Goal: Information Seeking & Learning: Learn about a topic

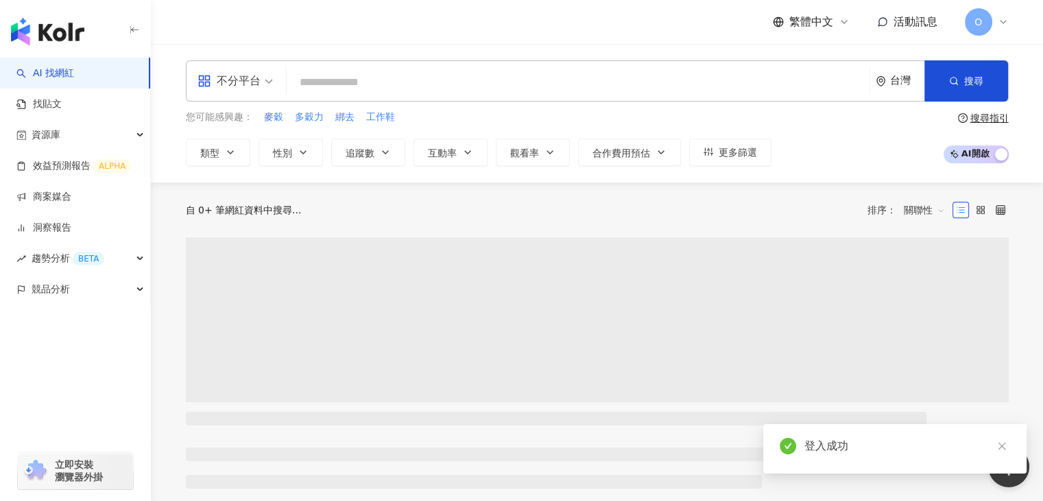
click at [365, 88] on input "search" at bounding box center [578, 82] width 572 height 26
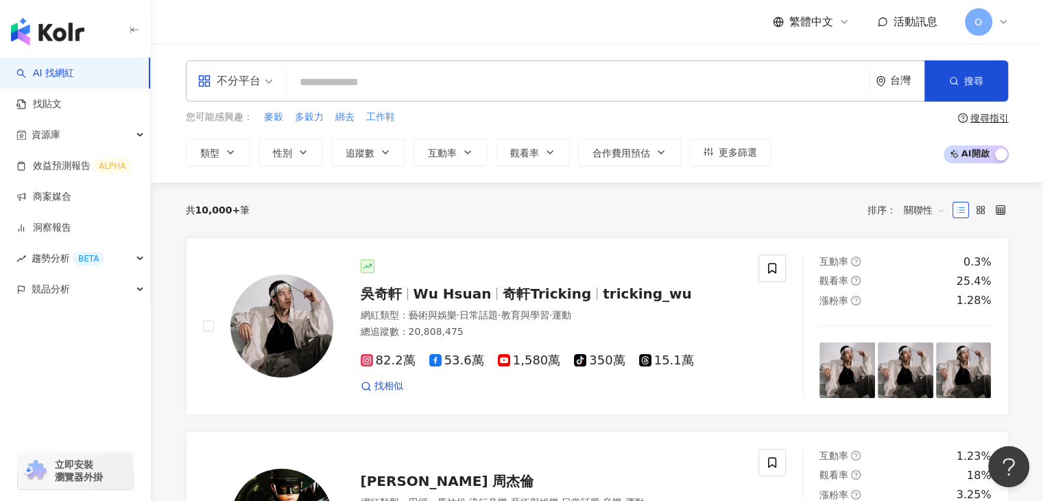
type input "*"
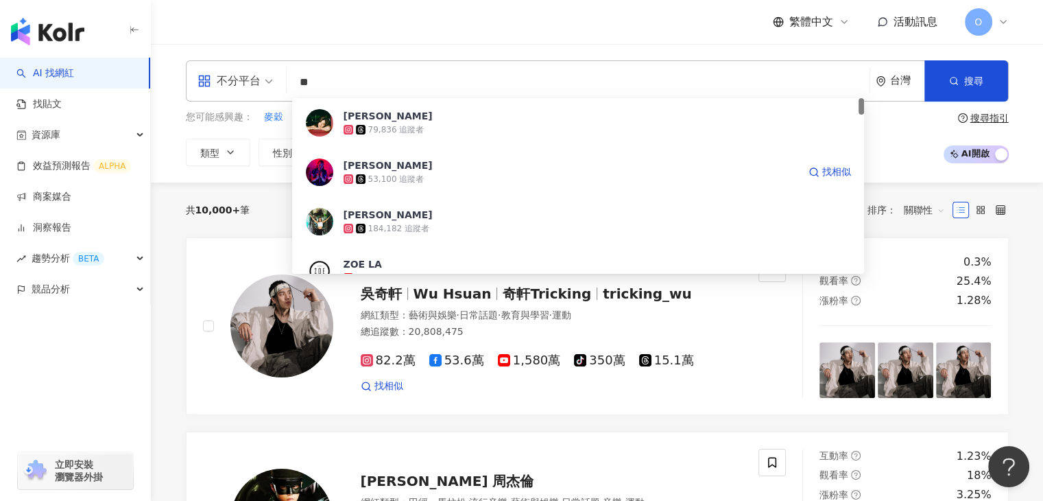
type input "*"
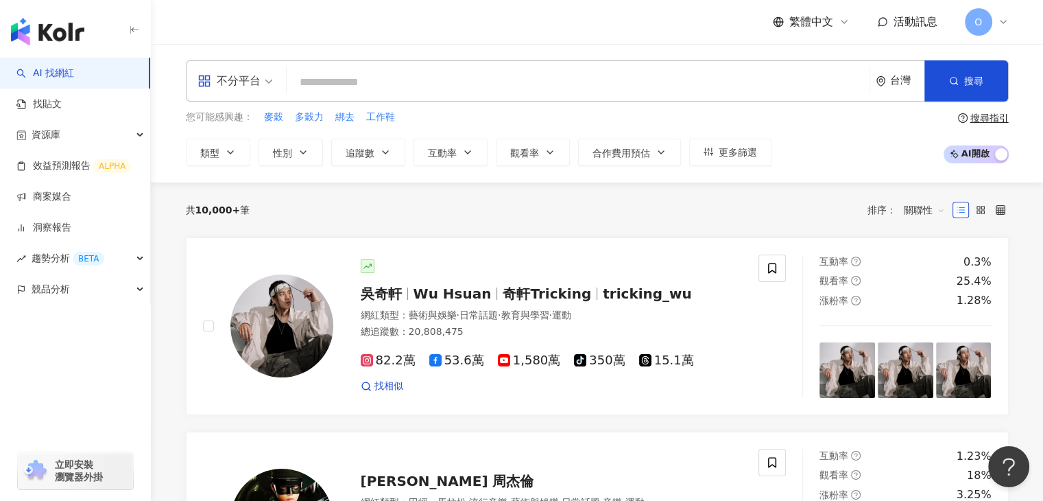
click at [348, 84] on input "search" at bounding box center [578, 82] width 572 height 26
paste input "******"
type input "******"
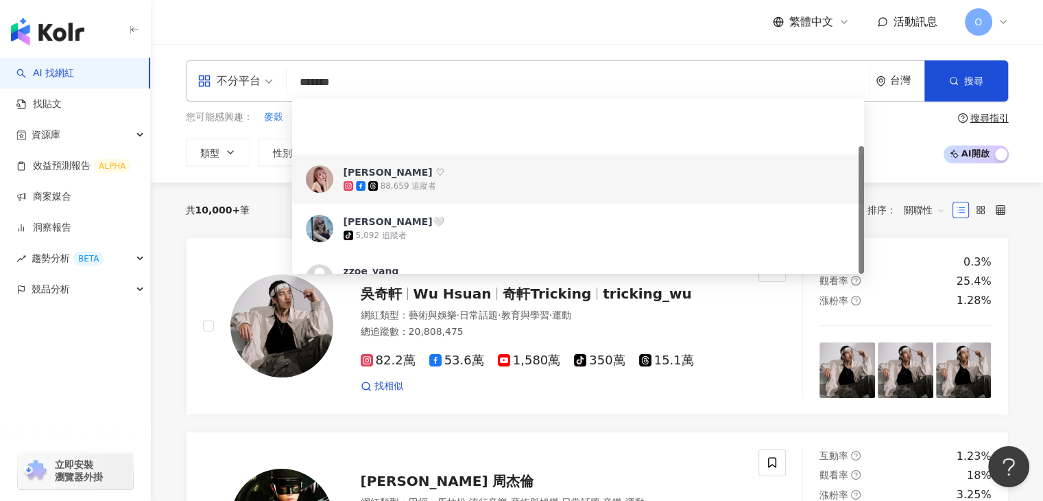
scroll to position [66, 0]
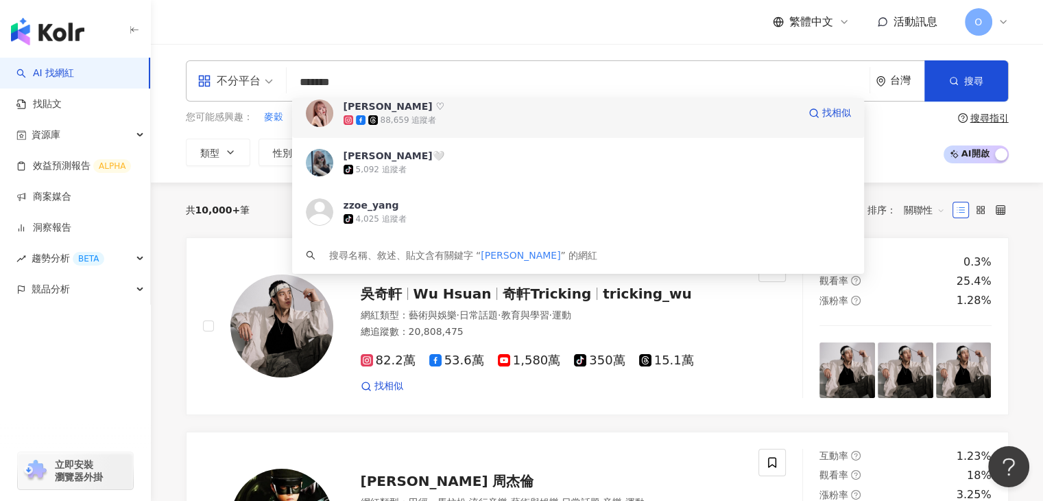
click at [329, 114] on img at bounding box center [319, 112] width 27 height 27
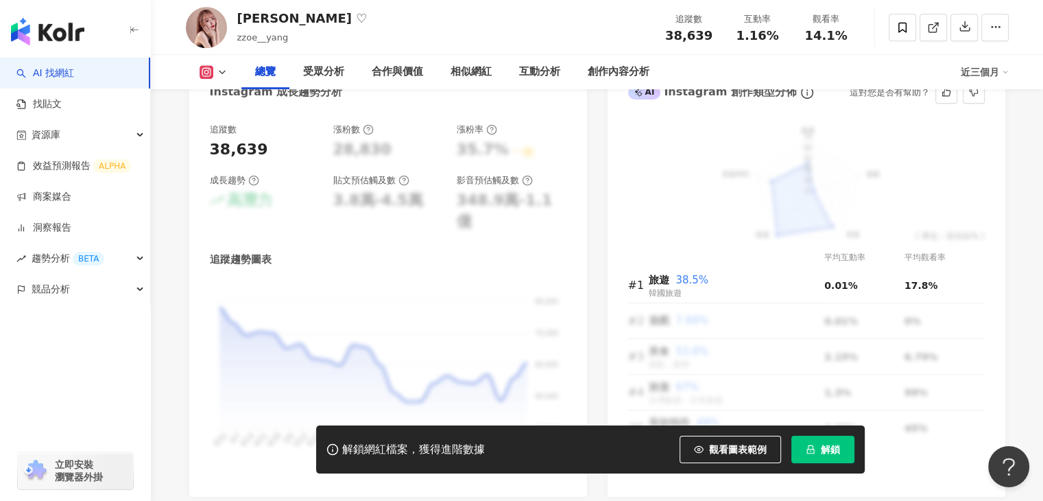
scroll to position [755, 0]
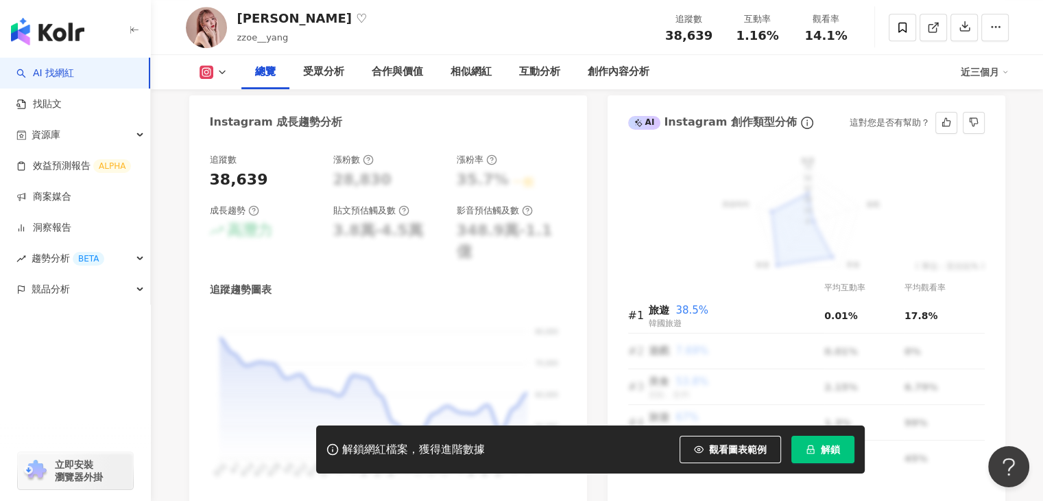
click at [991, 296] on div "前往申請試用方案解鎖 ( 立即註冊 ) 旅遊 遊戲 美食 旅遊 美妝時尚 70 56 42 28 14 0 ( 單位：百分比% ) 平均互動率 平均觀看率 #…" at bounding box center [807, 334] width 398 height 388
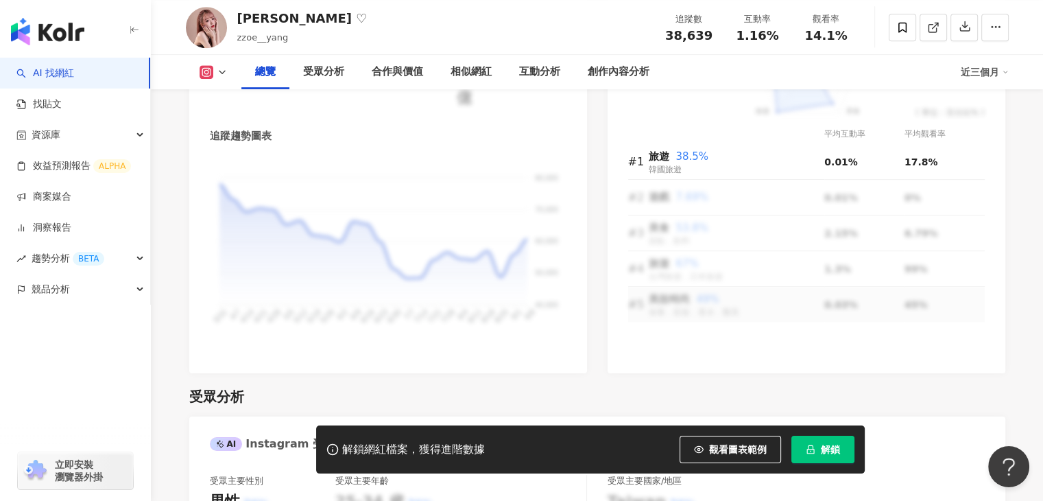
scroll to position [960, 0]
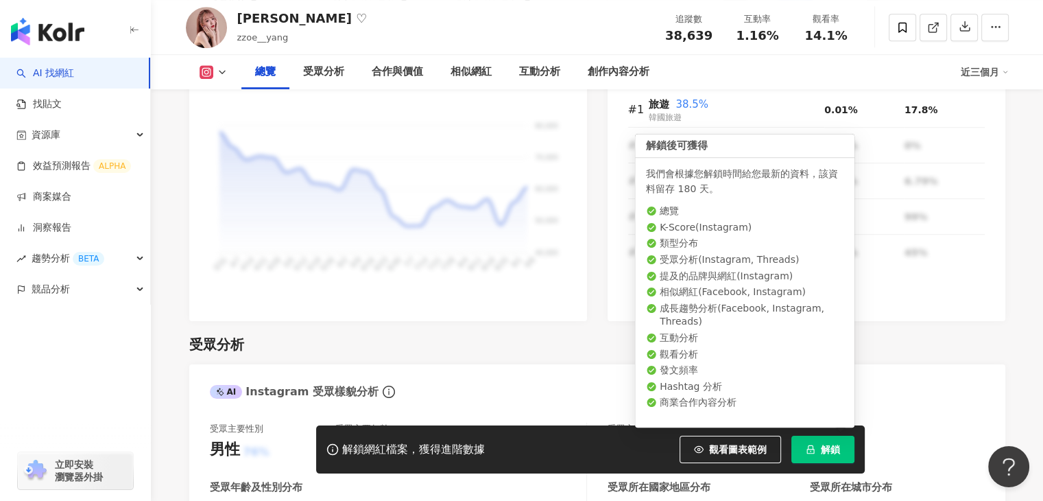
click at [822, 450] on span "解鎖" at bounding box center [830, 449] width 19 height 11
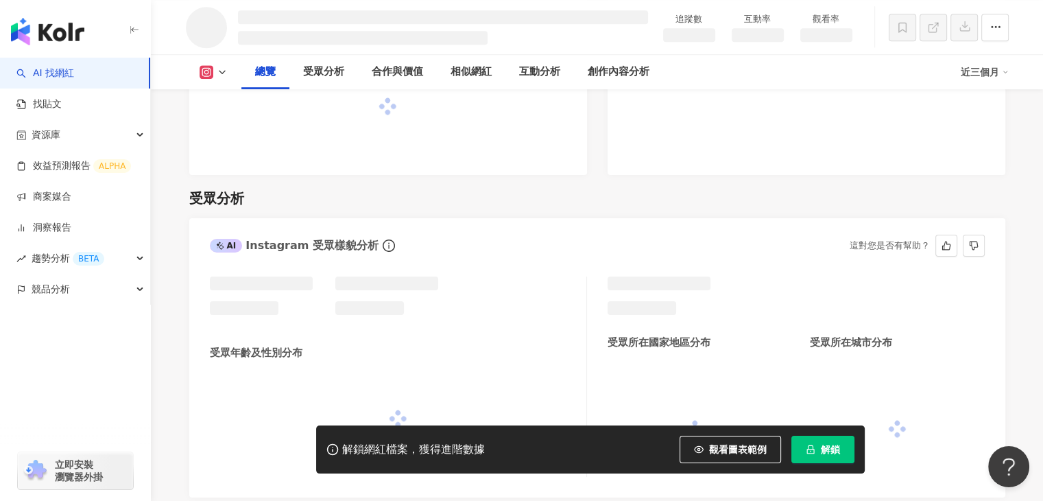
scroll to position [919, 0]
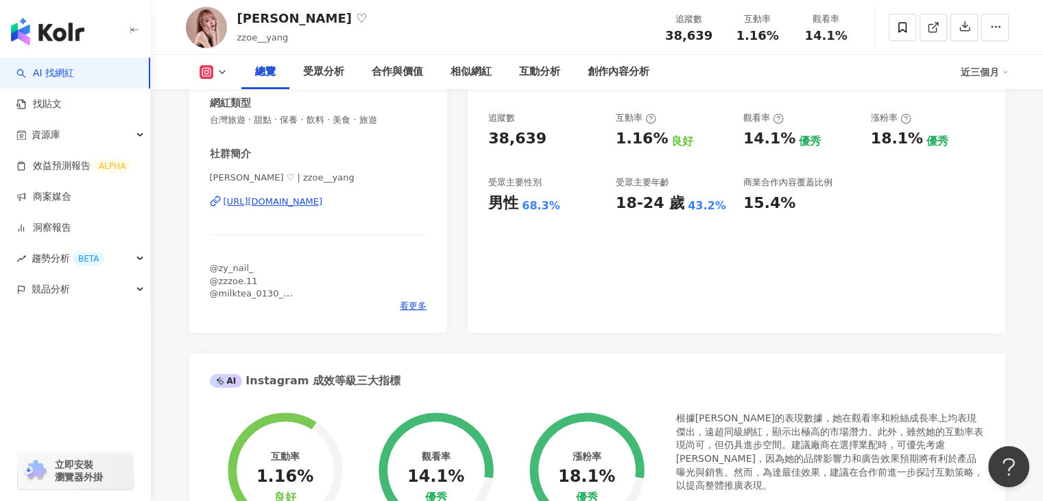
scroll to position [137, 0]
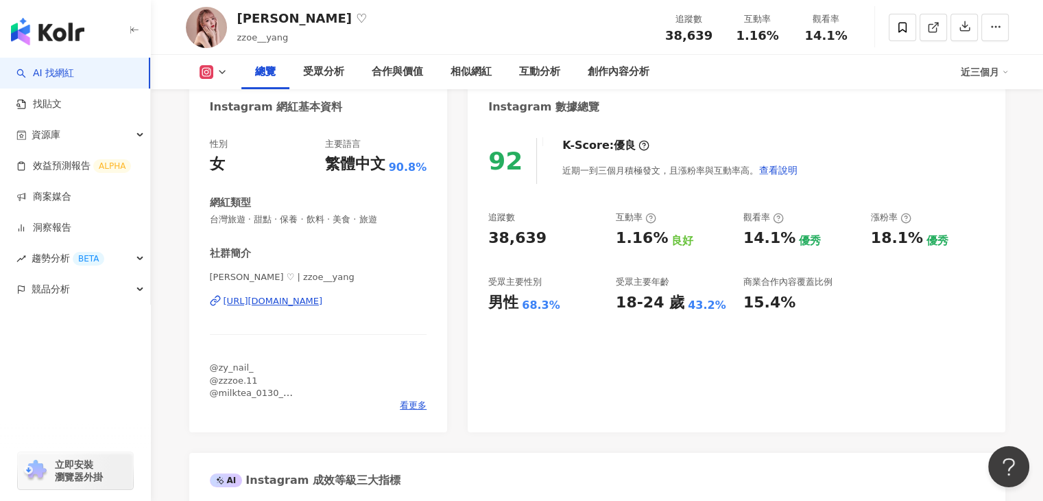
click at [901, 320] on div "92 K-Score : 優良 近期一到三個月積極發文，且漲粉率與互動率高。 查看說明 追蹤數 38,639 互動率 1.16% 良好 觀看率 14.1% 優…" at bounding box center [736, 278] width 537 height 308
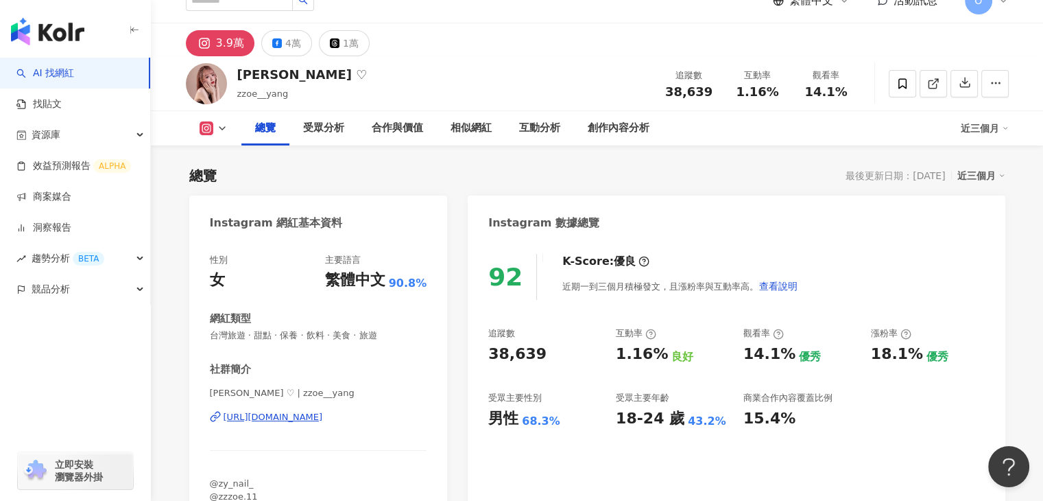
scroll to position [0, 0]
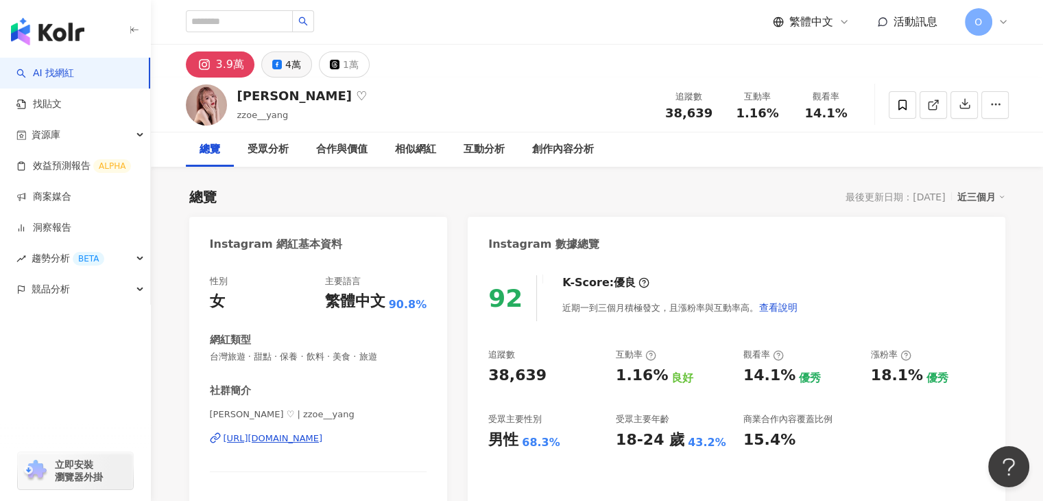
click at [278, 55] on button "4萬" at bounding box center [286, 64] width 51 height 26
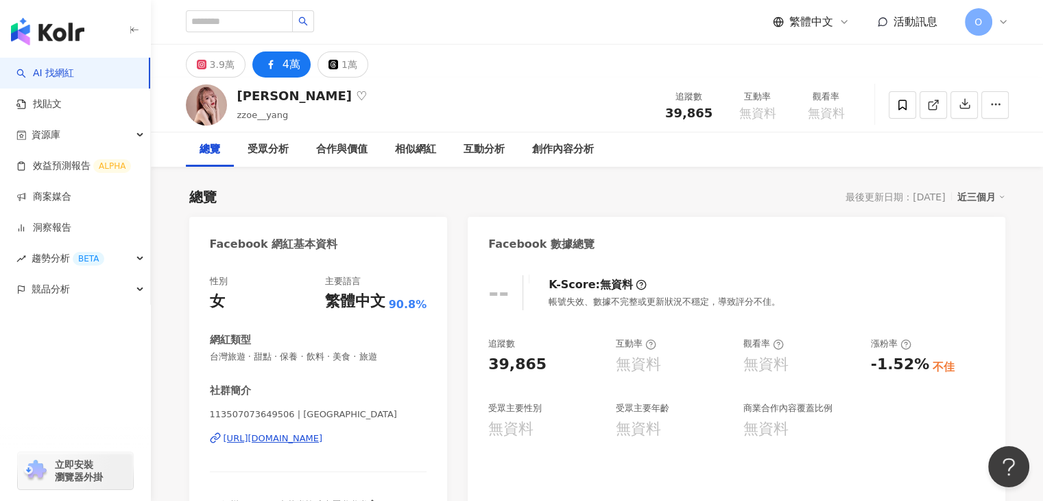
click at [323, 440] on div "[URL][DOMAIN_NAME]" at bounding box center [273, 438] width 99 height 12
